Goal: Information Seeking & Learning: Check status

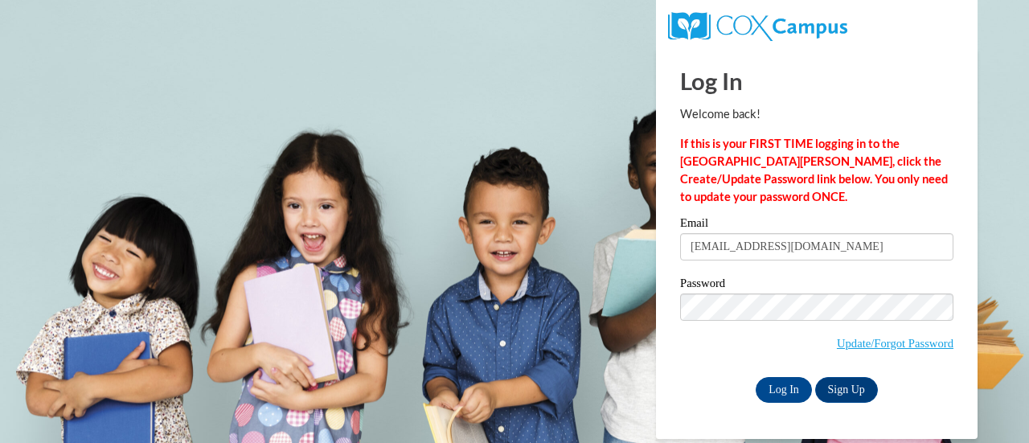
type input "aperlste@kennesaw.edu"
click at [776, 390] on input "Log In" at bounding box center [783, 390] width 56 height 26
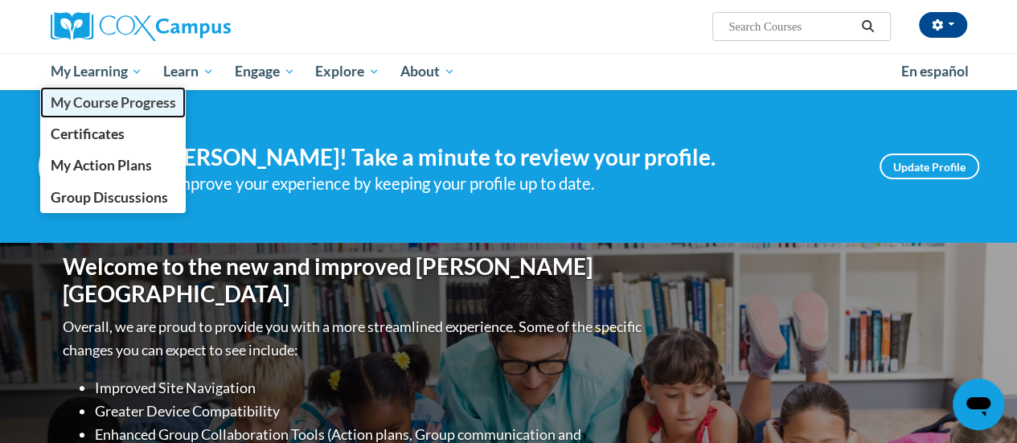
click at [103, 101] on span "My Course Progress" at bounding box center [112, 102] width 125 height 17
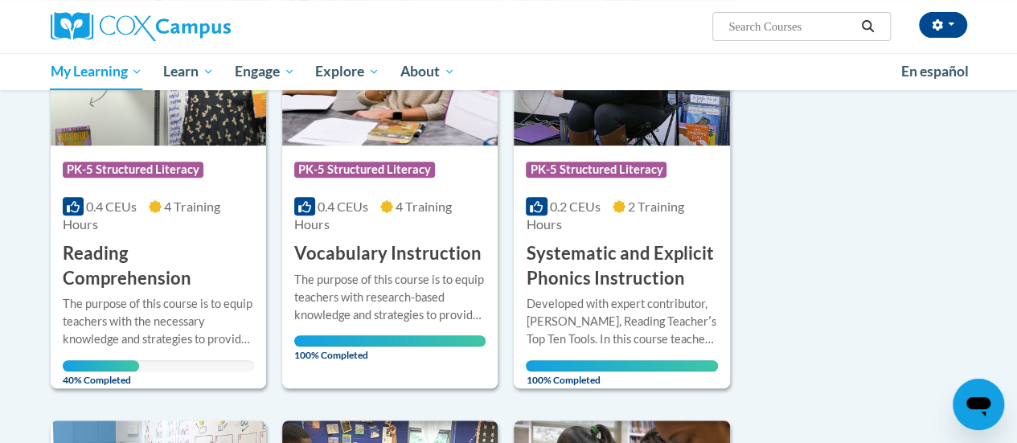
scroll to position [402, 0]
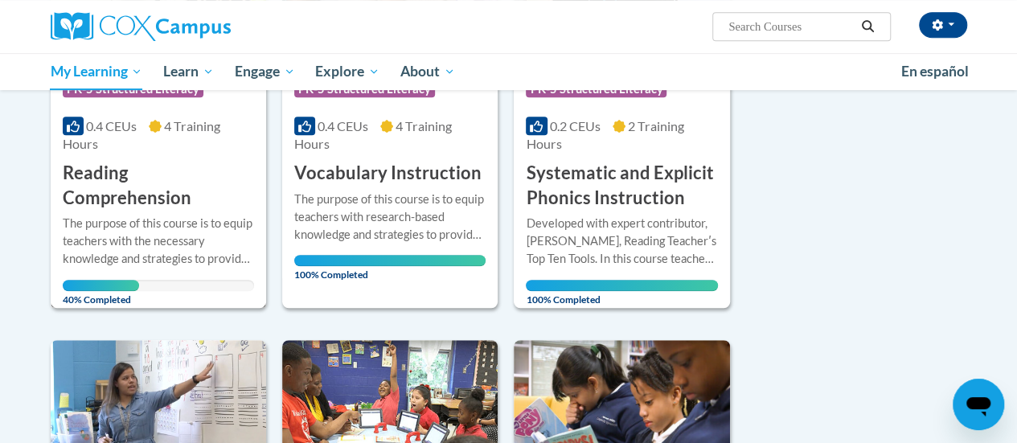
click at [160, 220] on div "The purpose of this course is to equip teachers with the necessary knowledge an…" at bounding box center [158, 241] width 191 height 53
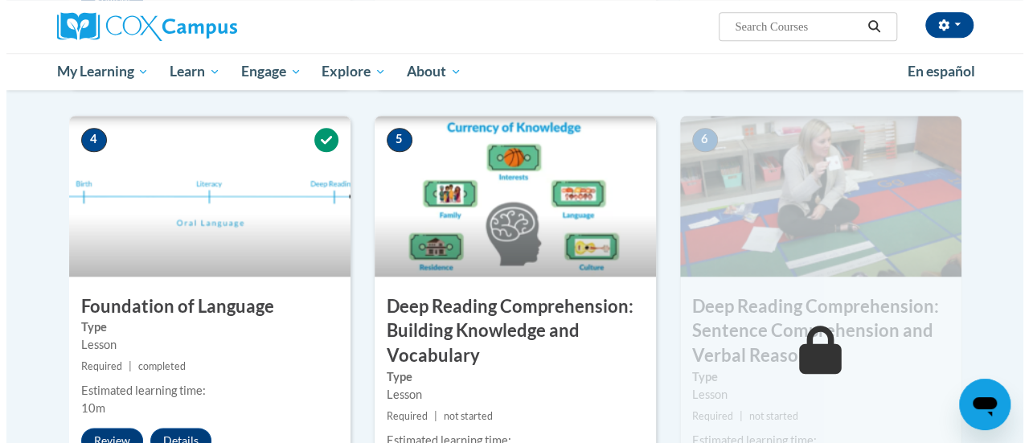
scroll to position [804, 0]
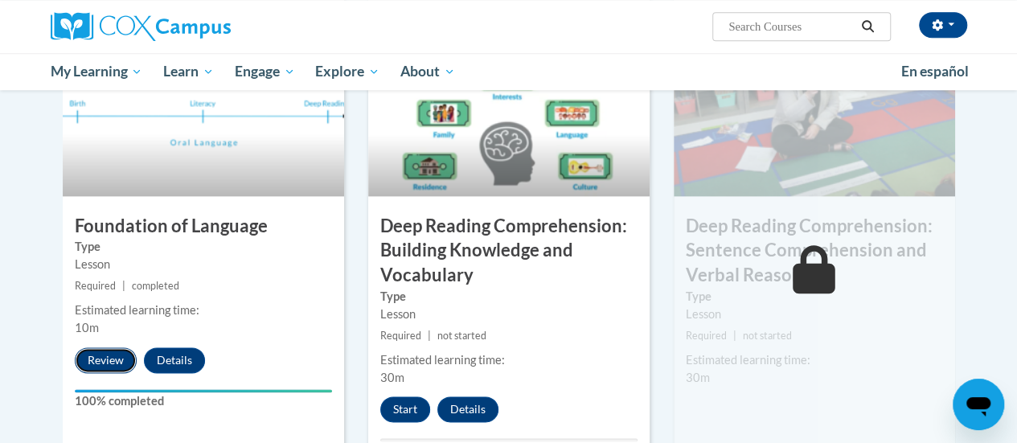
click at [104, 359] on button "Review" at bounding box center [106, 360] width 62 height 26
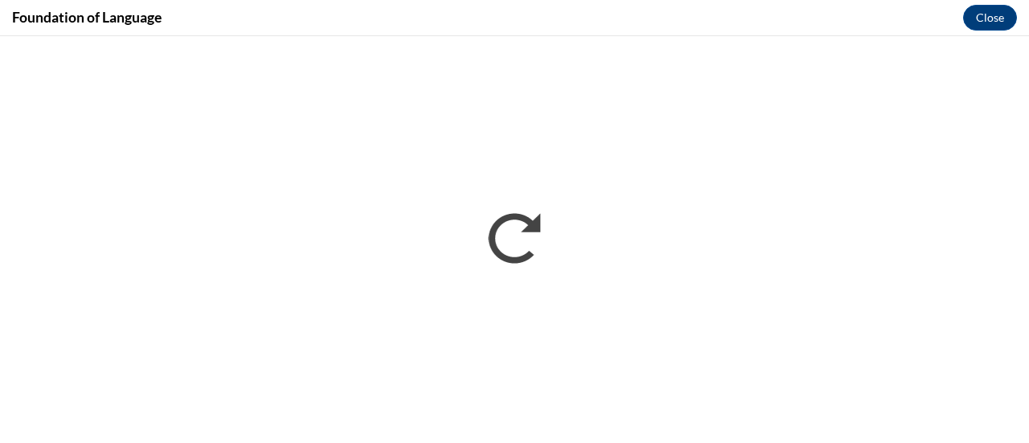
scroll to position [0, 0]
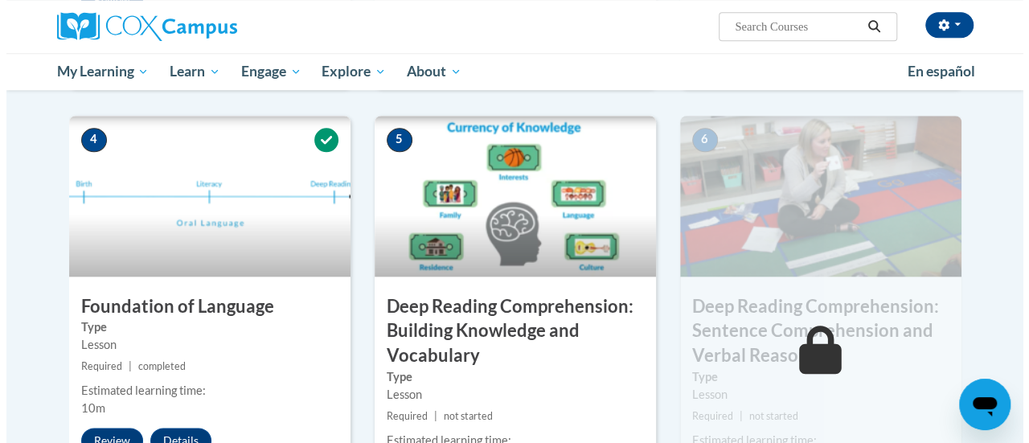
scroll to position [884, 0]
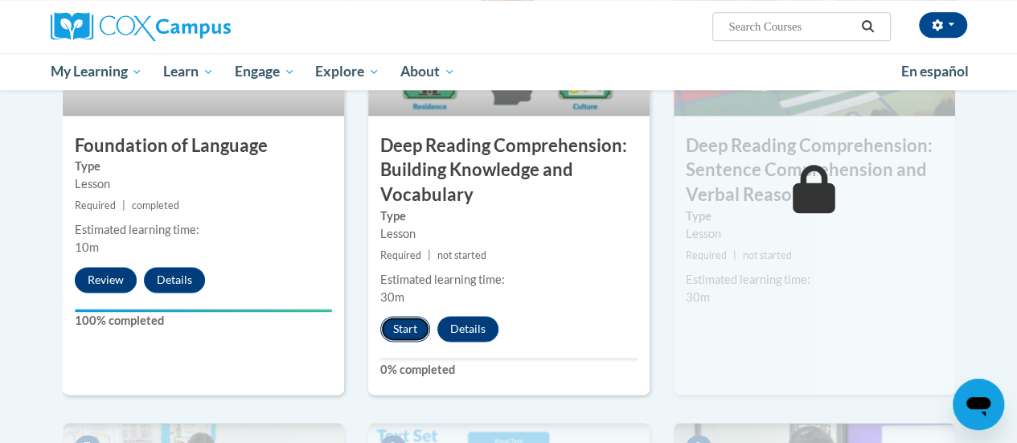
click at [413, 329] on button "Start" at bounding box center [405, 329] width 50 height 26
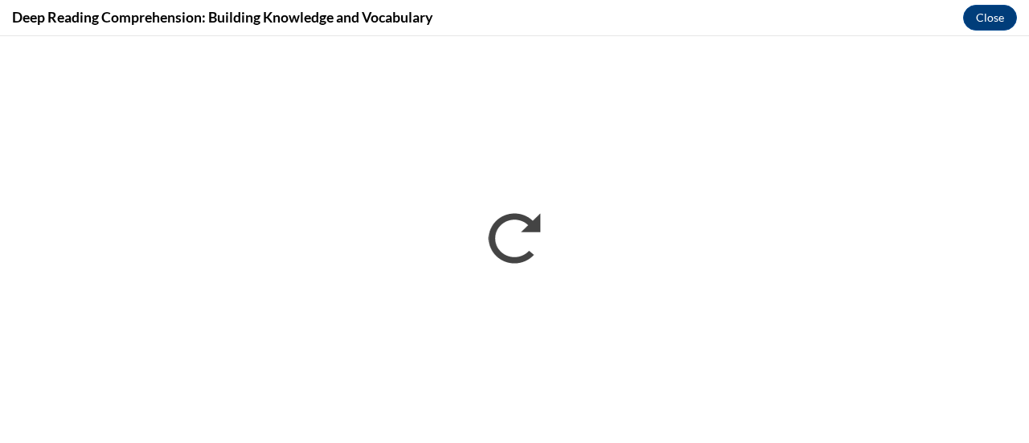
scroll to position [0, 0]
